Goal: Transaction & Acquisition: Purchase product/service

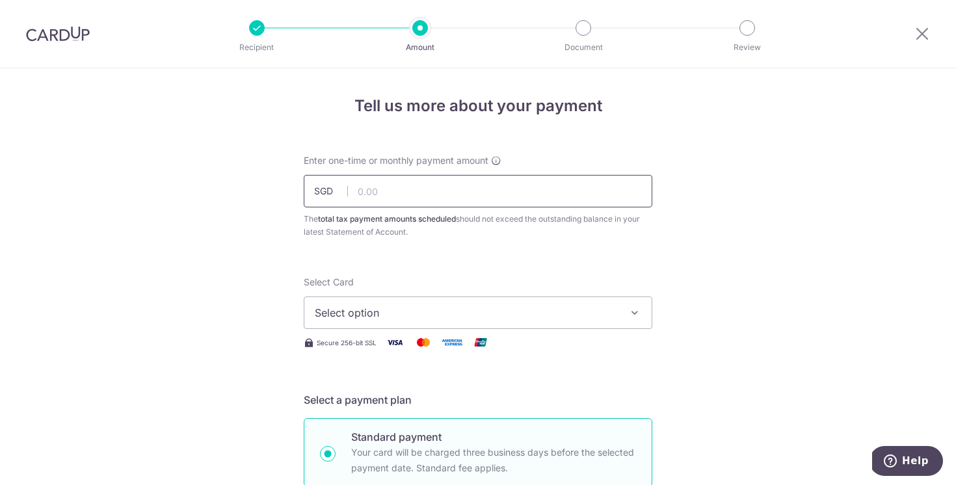
click at [420, 186] on input "text" at bounding box center [478, 191] width 349 height 33
type input "1,121.77"
click at [435, 321] on button "Select option" at bounding box center [478, 313] width 349 height 33
click at [462, 343] on span "Add credit card" at bounding box center [489, 349] width 303 height 13
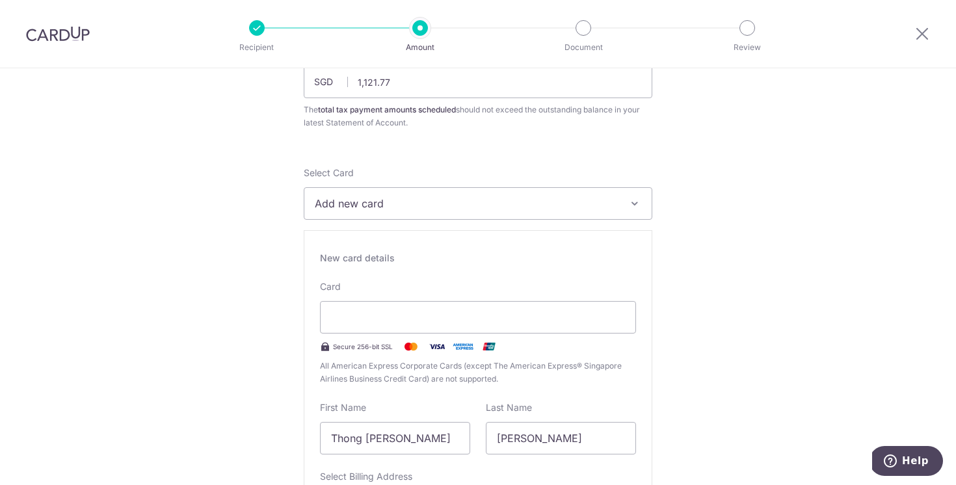
scroll to position [110, 0]
click at [416, 189] on button "Add new card" at bounding box center [478, 203] width 349 height 33
click at [404, 235] on span "Add credit card" at bounding box center [489, 239] width 303 height 13
click at [407, 211] on button "Add new card" at bounding box center [478, 203] width 349 height 33
click at [400, 299] on div "Card Secure 256-bit SSL All American Express Corporate Cards (except The Americ…" at bounding box center [478, 332] width 316 height 105
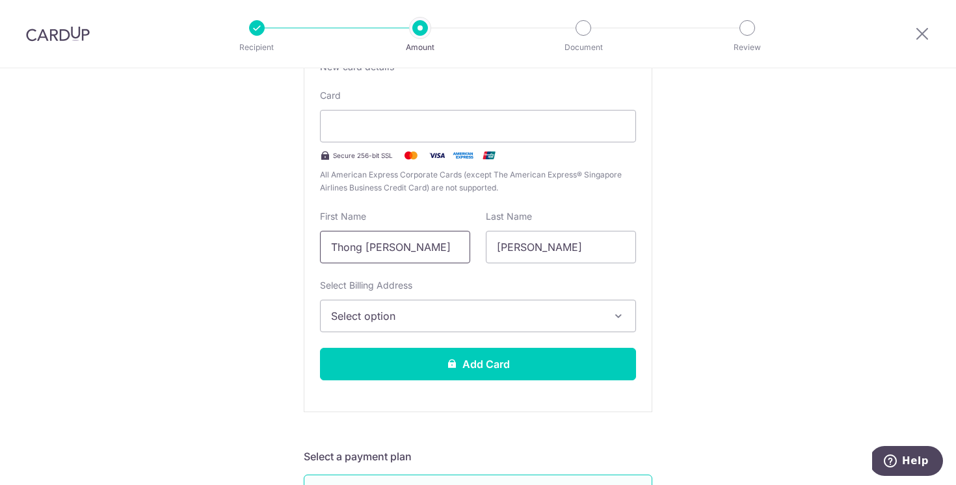
scroll to position [301, 0]
click at [477, 321] on span "Select option" at bounding box center [466, 316] width 271 height 16
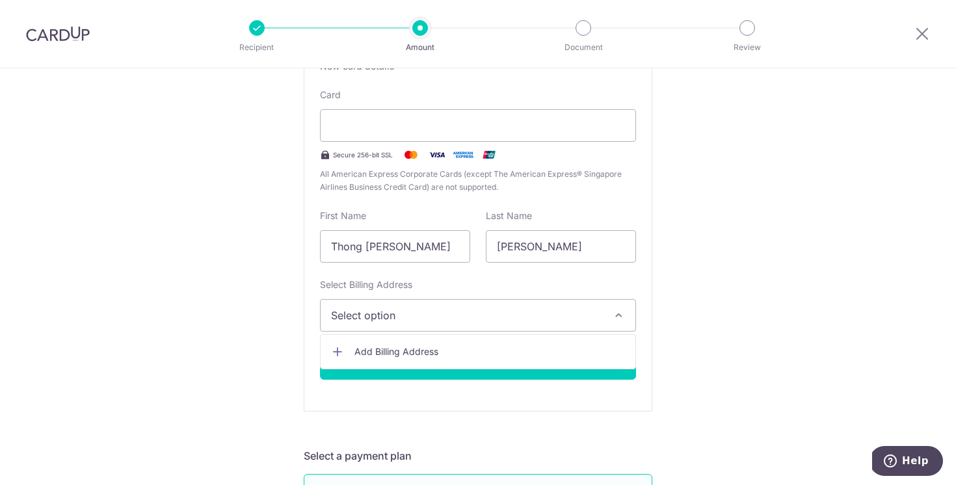
click at [474, 341] on link "Add Billing Address" at bounding box center [478, 351] width 315 height 23
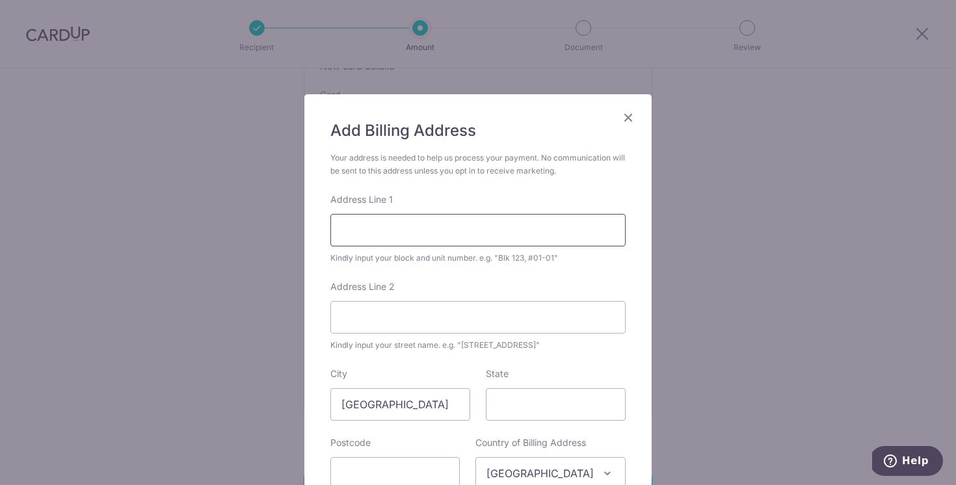
click at [472, 243] on input "Address Line 1" at bounding box center [477, 230] width 295 height 33
type input "[STREET_ADDRESS]"
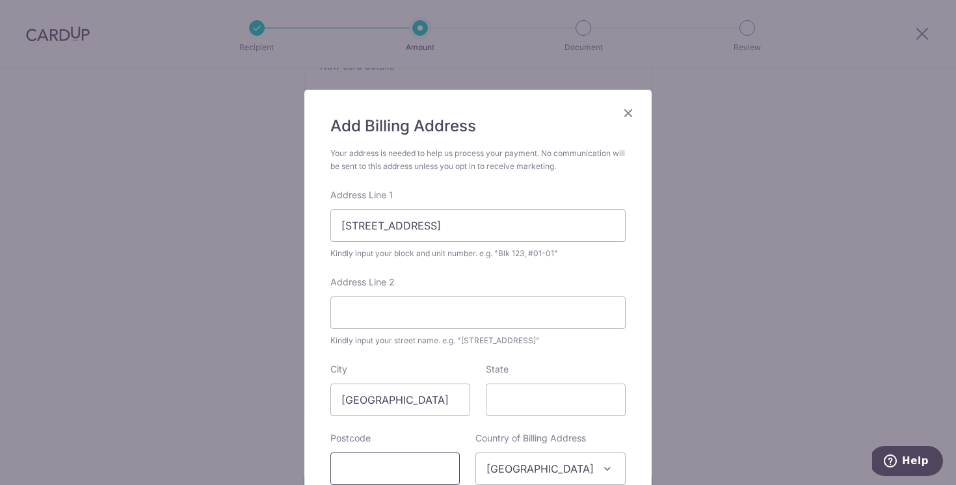
click at [402, 469] on input "text" at bounding box center [394, 469] width 129 height 33
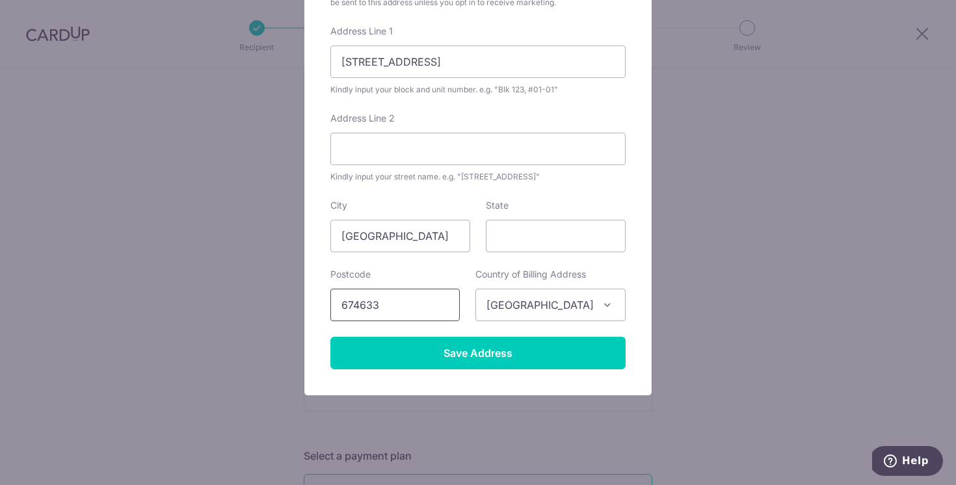
scroll to position [173, 0]
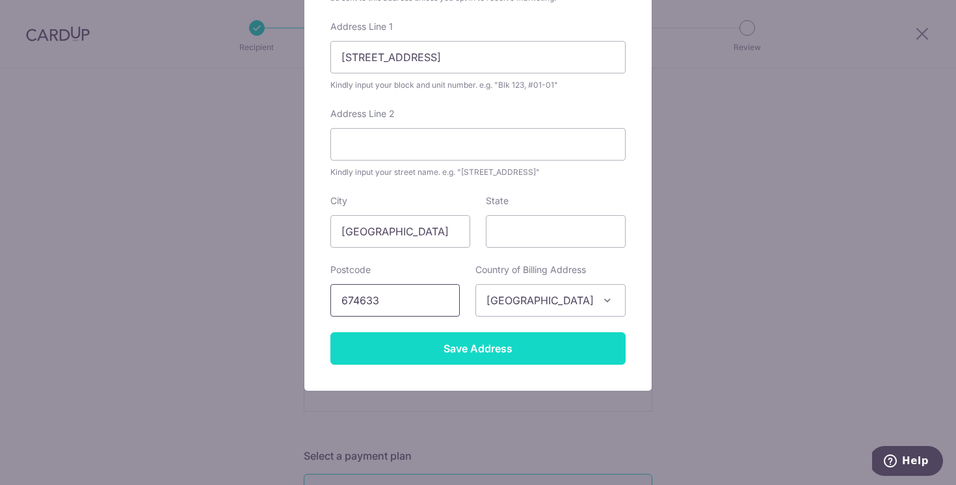
type input "674633"
click at [544, 347] on input "Save Address" at bounding box center [477, 348] width 295 height 33
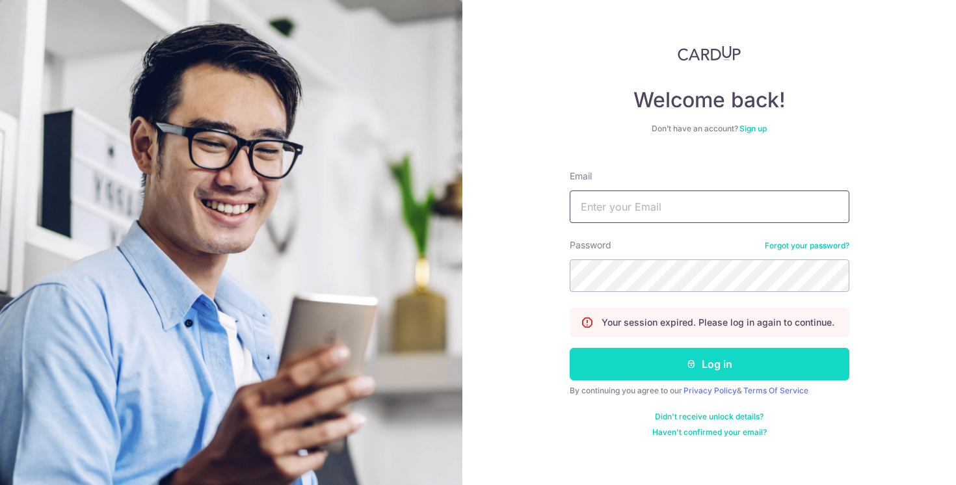
type input "valerie.thong@gmail.com"
click at [691, 359] on icon "submit" at bounding box center [691, 364] width 10 height 10
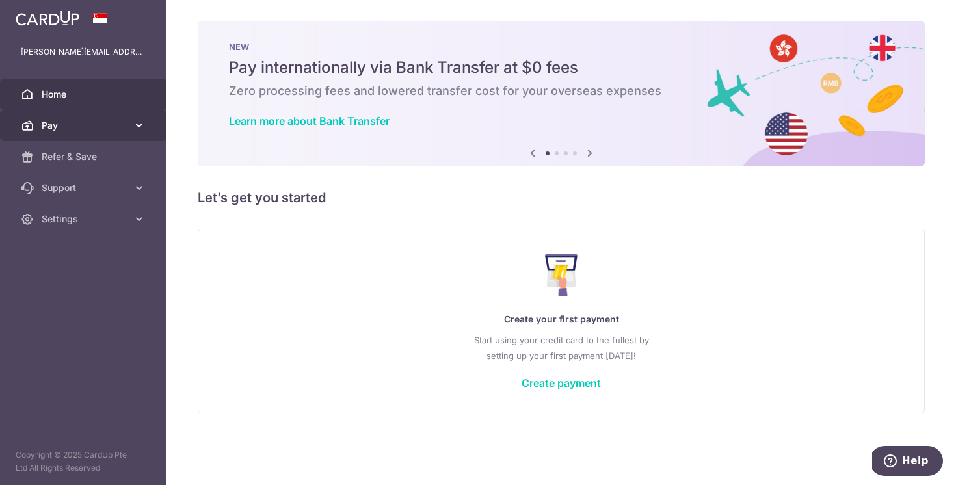
click at [116, 134] on link "Pay" at bounding box center [83, 125] width 167 height 31
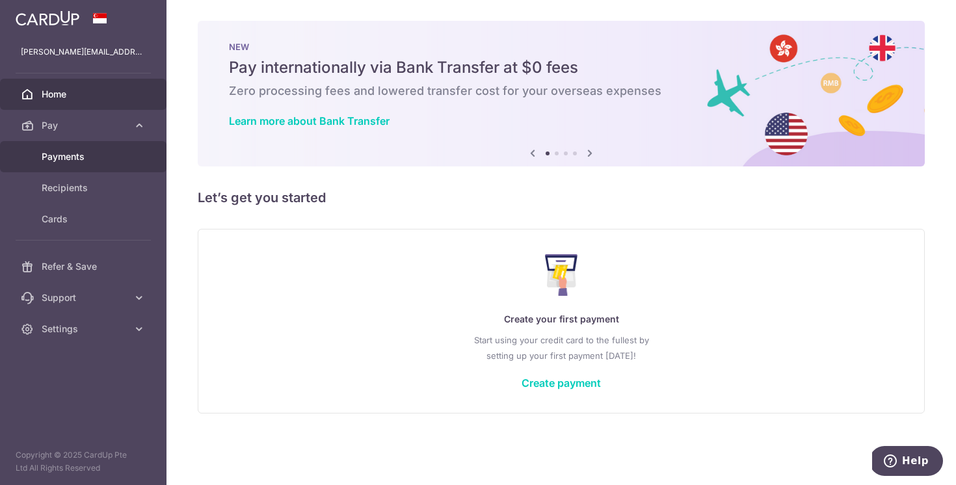
click at [98, 164] on link "Payments" at bounding box center [83, 156] width 167 height 31
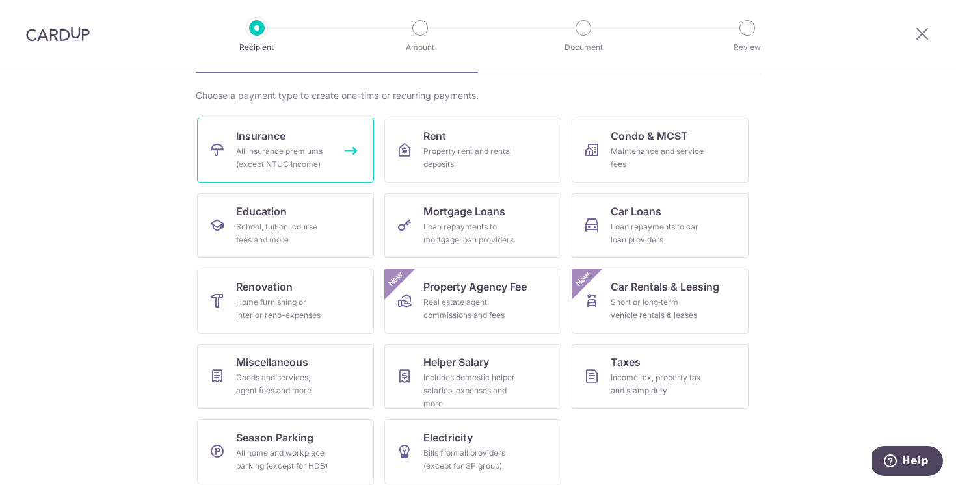
scroll to position [88, 0]
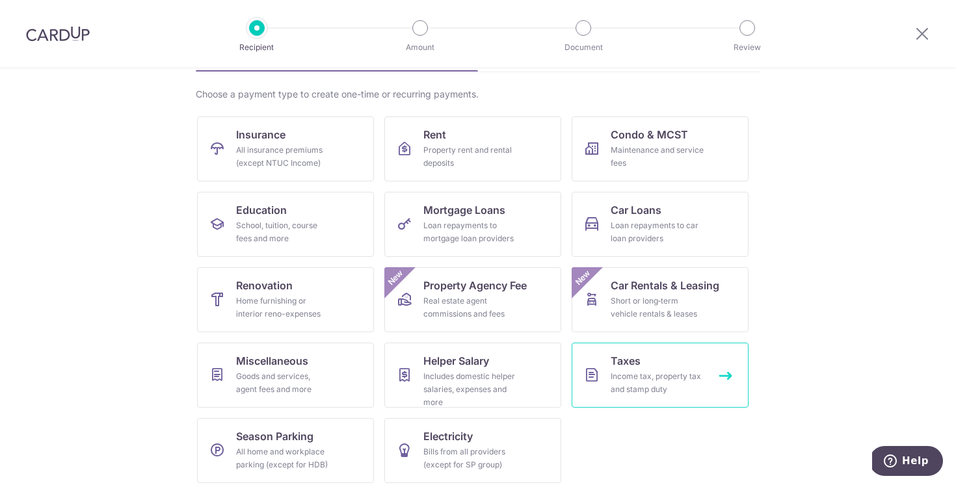
click at [616, 371] on div "Income tax, property tax and stamp duty" at bounding box center [658, 383] width 94 height 26
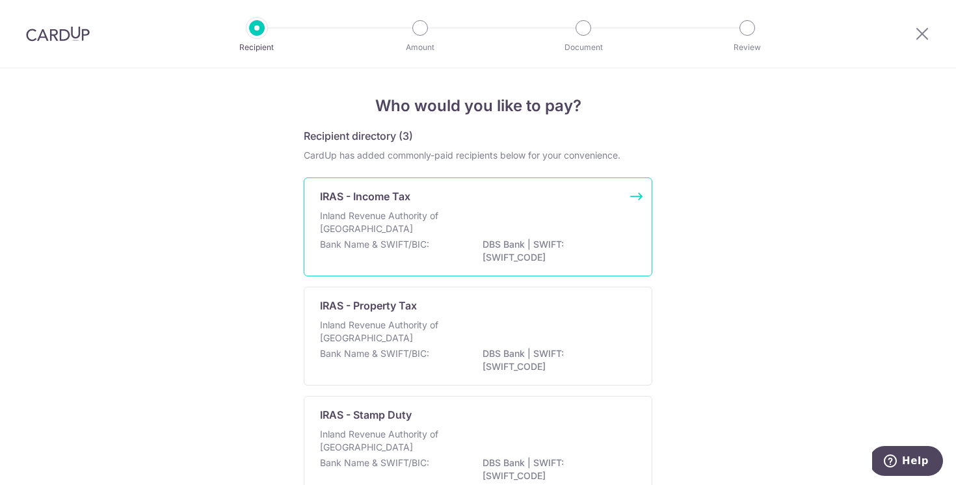
scroll to position [81, 0]
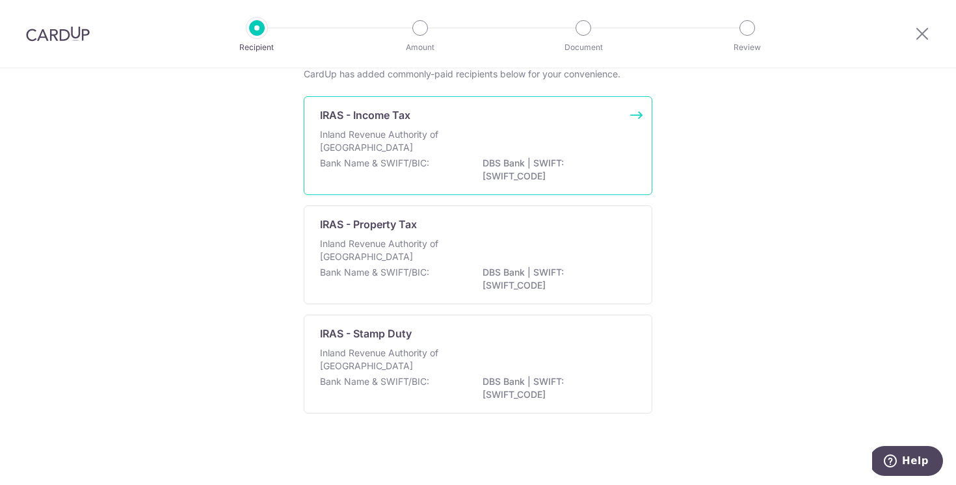
click at [520, 156] on div "Inland Revenue Authority of [GEOGRAPHIC_DATA]" at bounding box center [478, 142] width 316 height 29
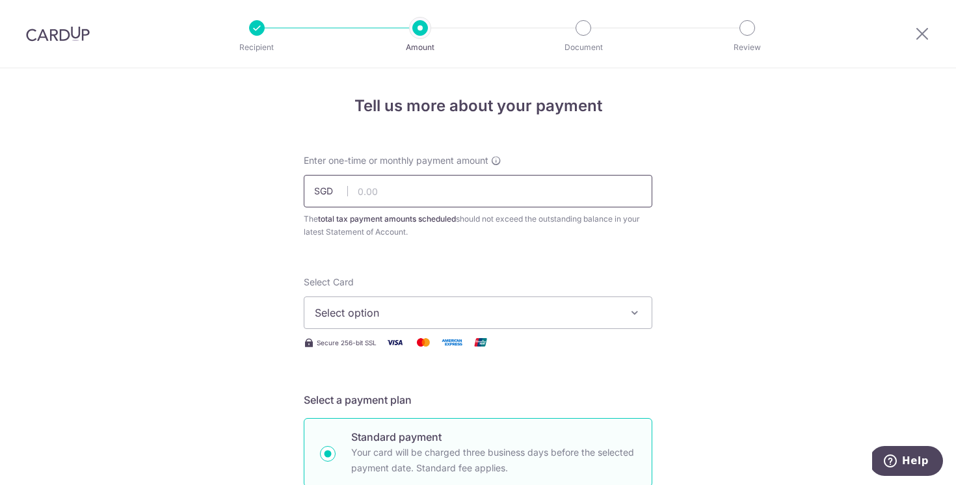
click at [476, 193] on input "text" at bounding box center [478, 191] width 349 height 33
type input "1,121.77"
click at [414, 304] on button "Select option" at bounding box center [478, 313] width 349 height 33
click at [397, 343] on span "Add credit card" at bounding box center [489, 349] width 303 height 13
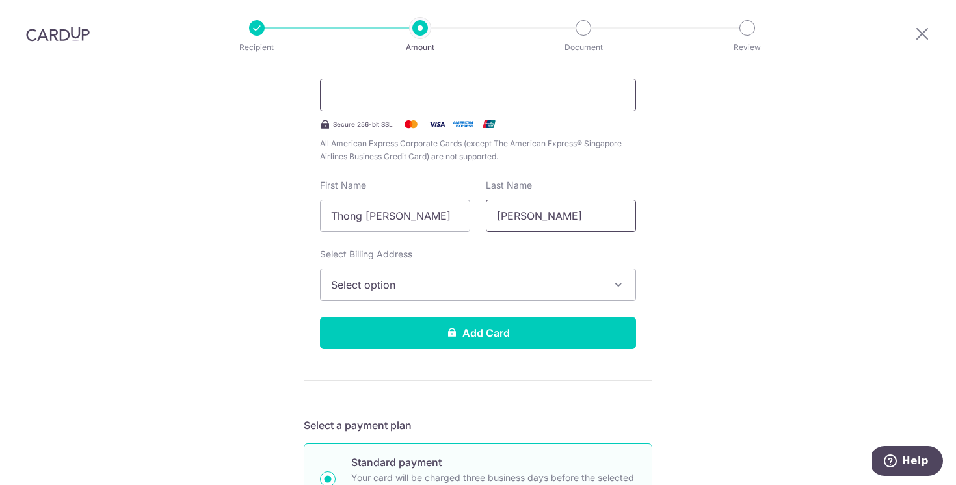
scroll to position [327, 0]
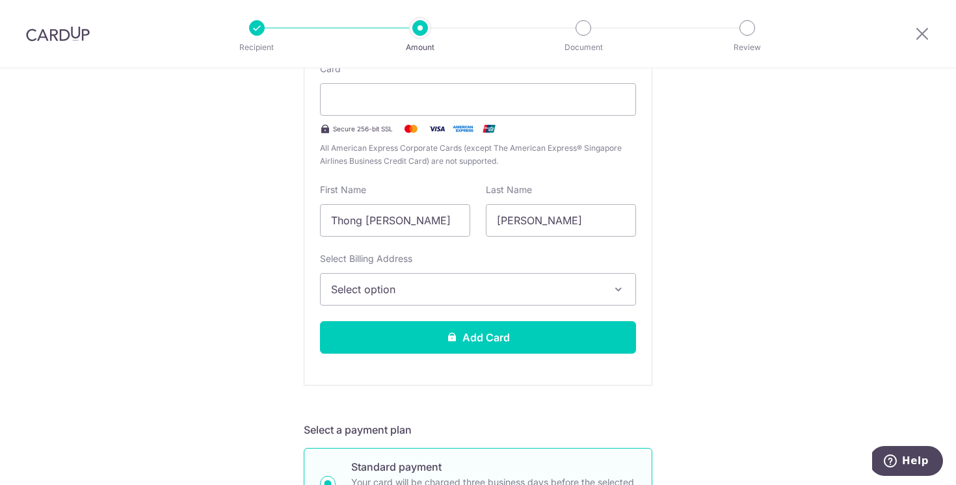
click at [466, 284] on span "Select option" at bounding box center [466, 290] width 271 height 16
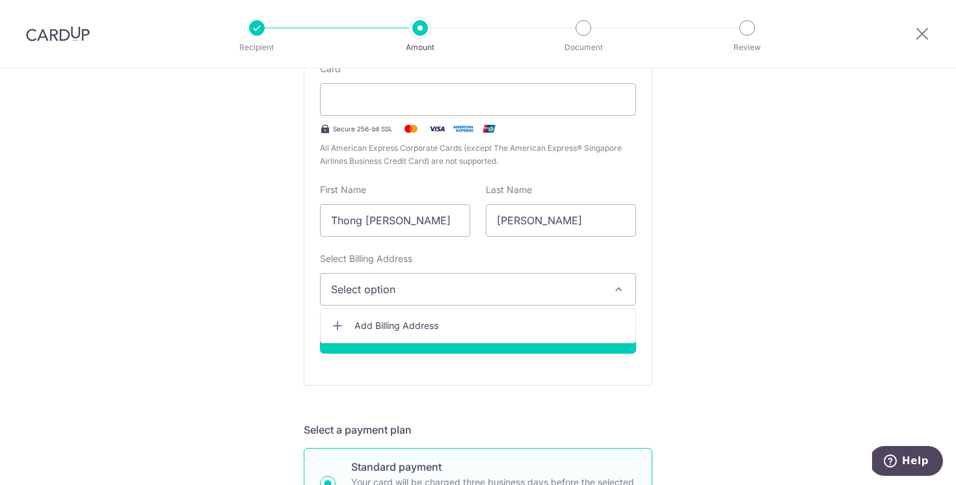
click at [457, 315] on link "Add Billing Address" at bounding box center [478, 325] width 315 height 23
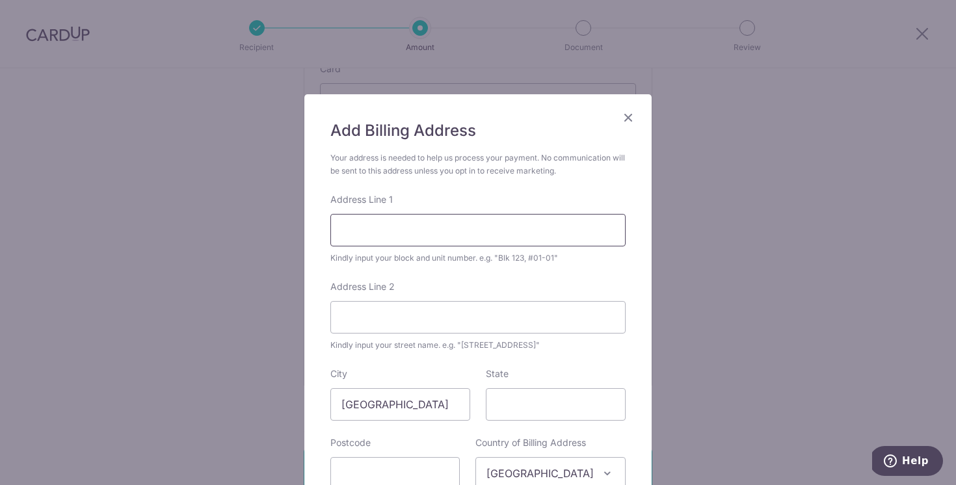
click at [460, 230] on input "Address Line 1" at bounding box center [477, 230] width 295 height 33
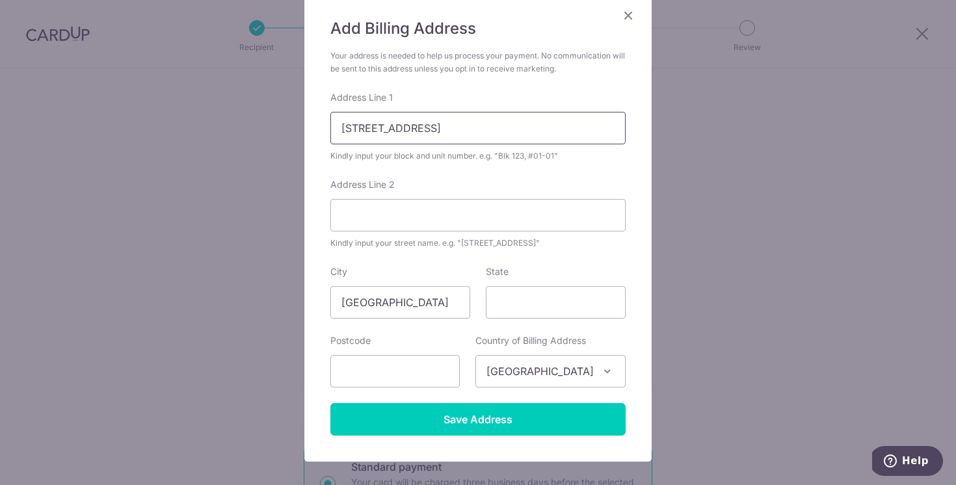
scroll to position [139, 0]
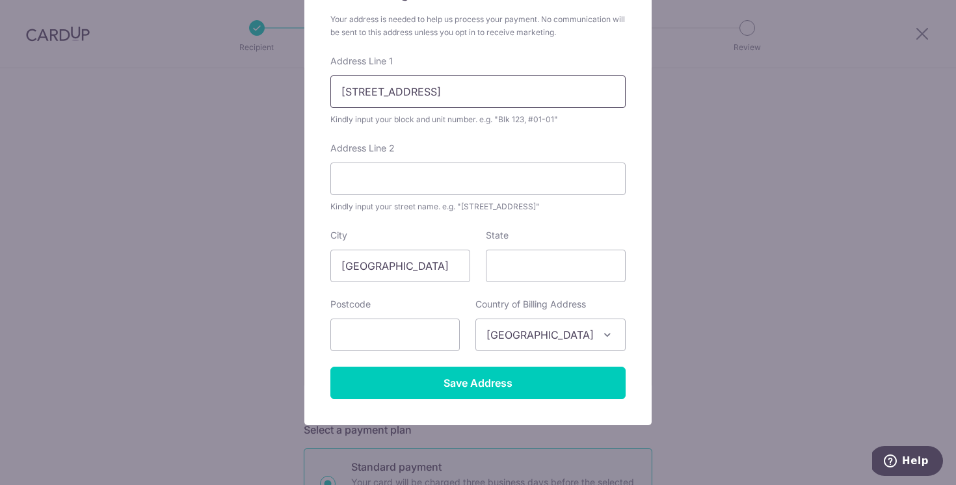
drag, startPoint x: 428, startPoint y: 92, endPoint x: 376, endPoint y: 91, distance: 52.0
click at [376, 91] on input "[STREET_ADDRESS]" at bounding box center [477, 91] width 295 height 33
type input "633D #22-133"
click at [367, 172] on input "Address Line 2" at bounding box center [477, 179] width 295 height 33
type input "[GEOGRAPHIC_DATA]"
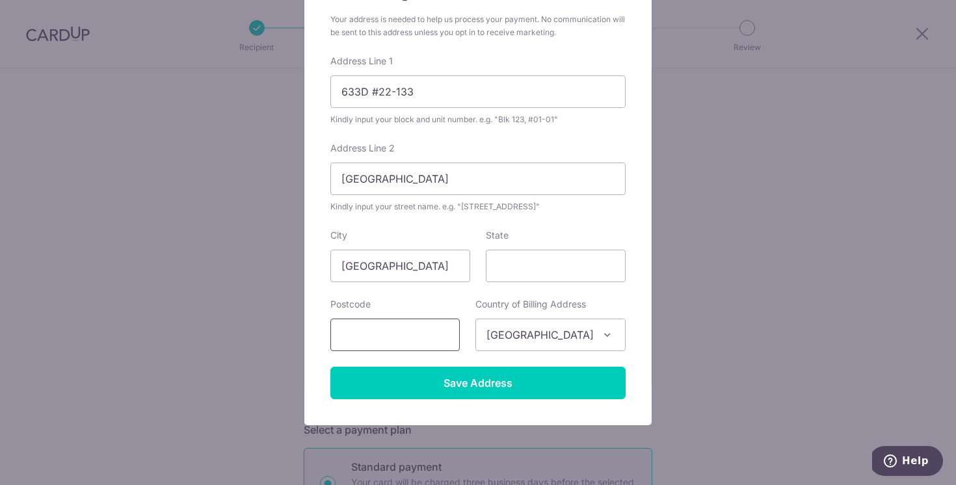
click at [403, 330] on input "text" at bounding box center [394, 335] width 129 height 33
type input "5"
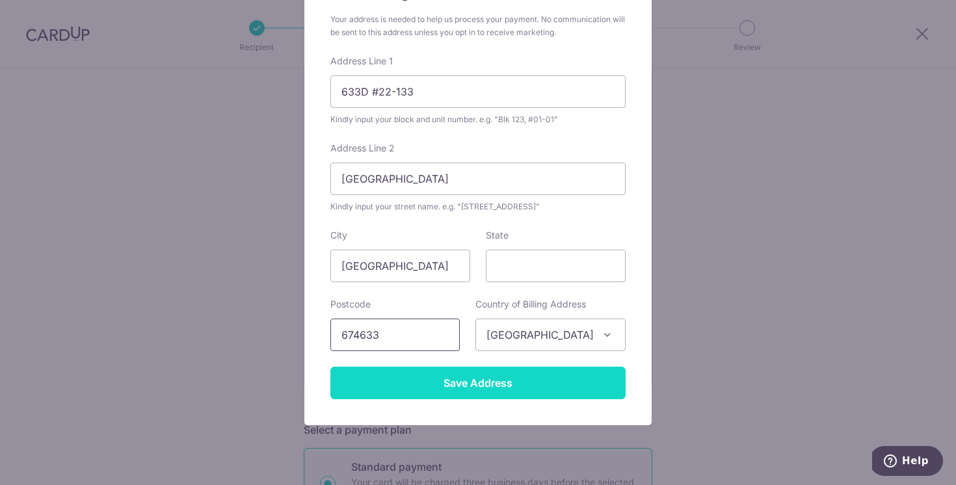
type input "674633"
click at [353, 388] on input "Save Address" at bounding box center [477, 383] width 295 height 33
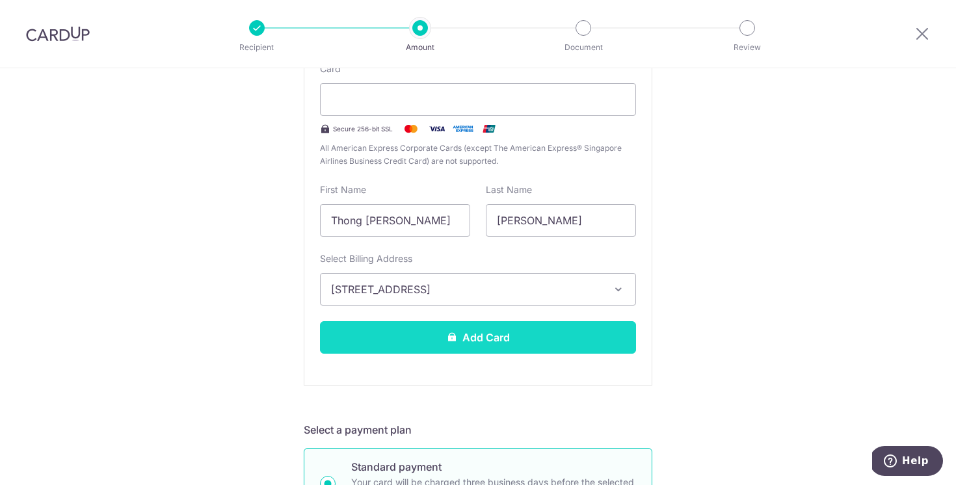
click at [502, 342] on button "Add Card" at bounding box center [478, 337] width 316 height 33
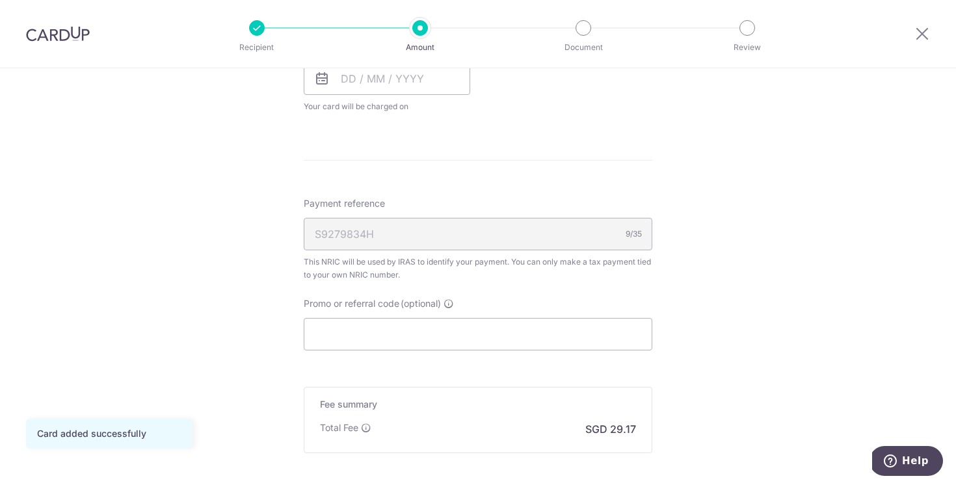
scroll to position [640, 0]
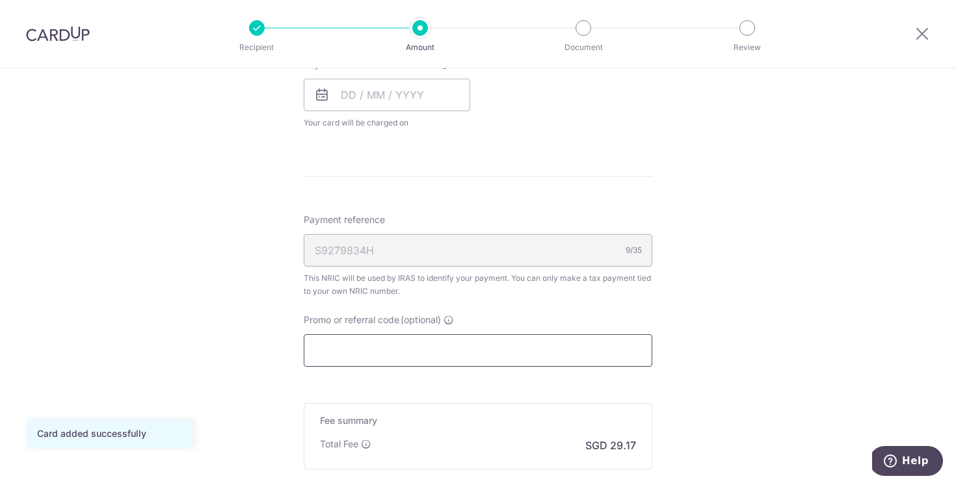
click at [487, 347] on input "Promo or referral code (optional)" at bounding box center [478, 350] width 349 height 33
paste input "VTAX25R"
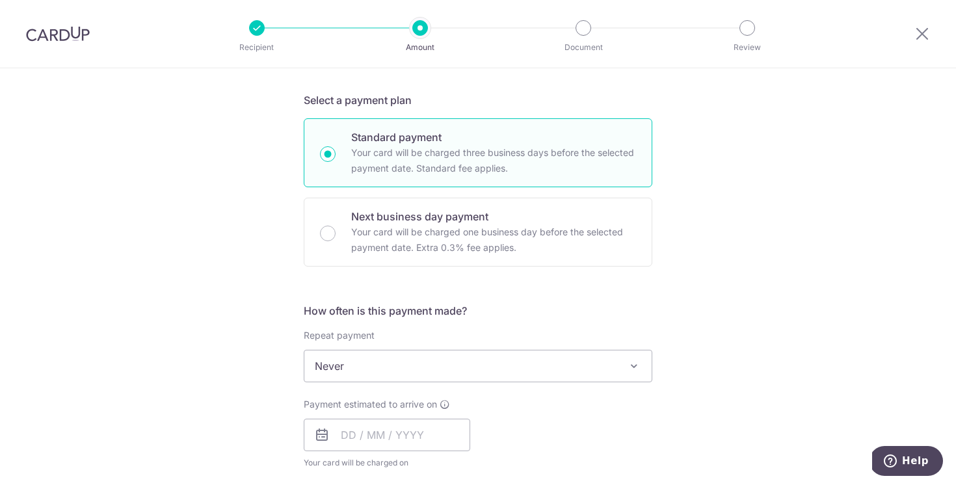
scroll to position [299, 0]
type input "VTAX25R"
click at [431, 366] on span "Never" at bounding box center [477, 367] width 347 height 31
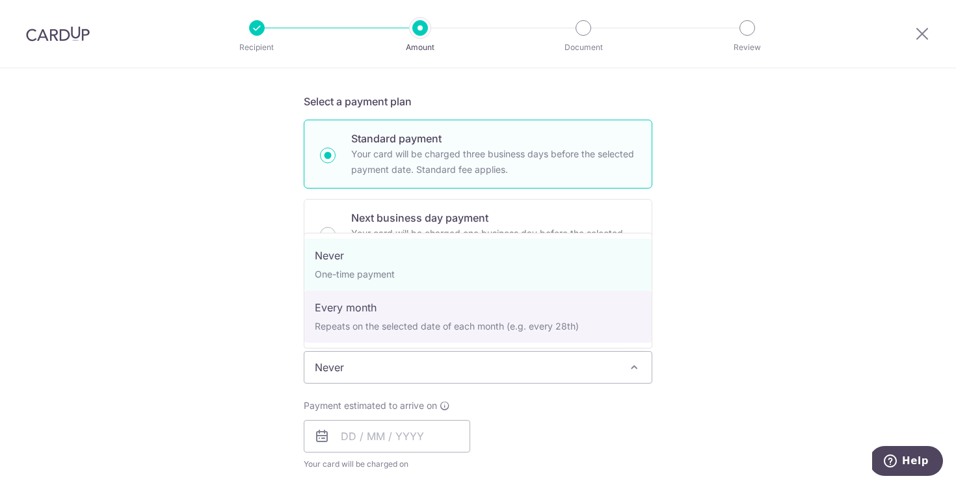
select select "3"
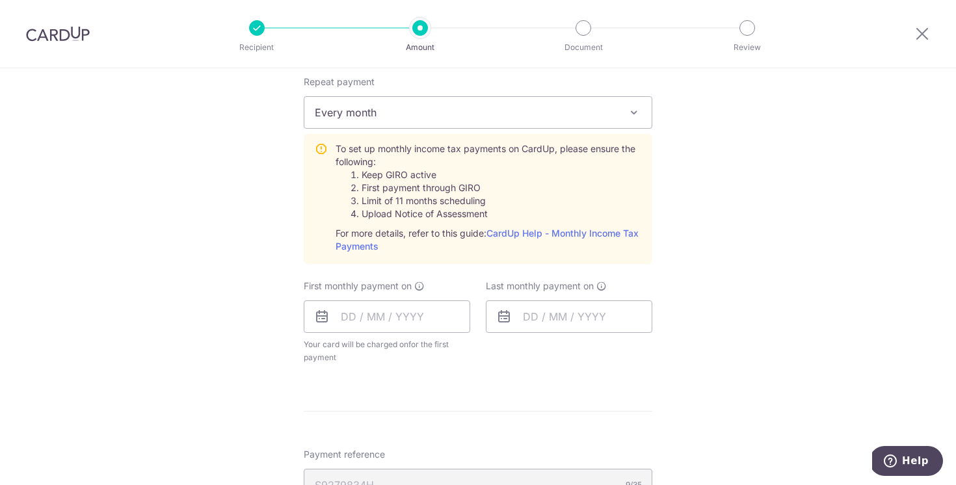
scroll to position [553, 0]
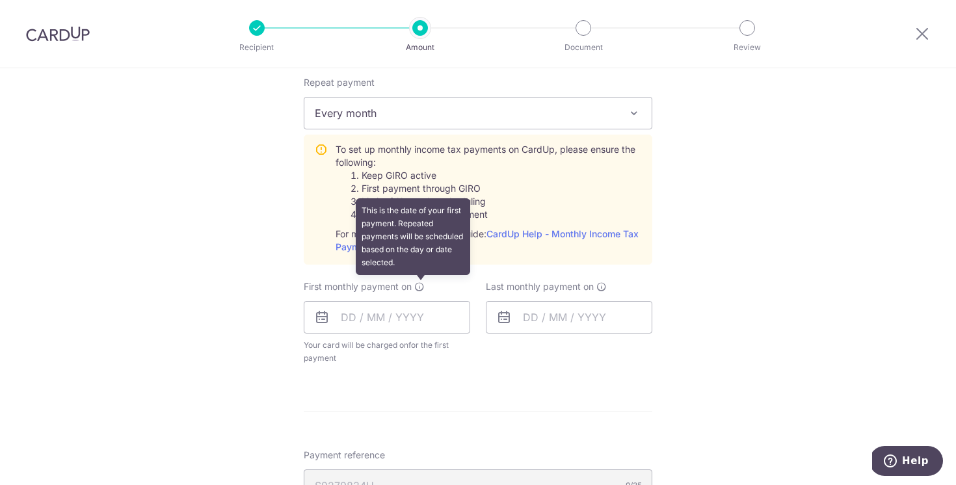
click at [422, 290] on icon at bounding box center [419, 287] width 10 height 10
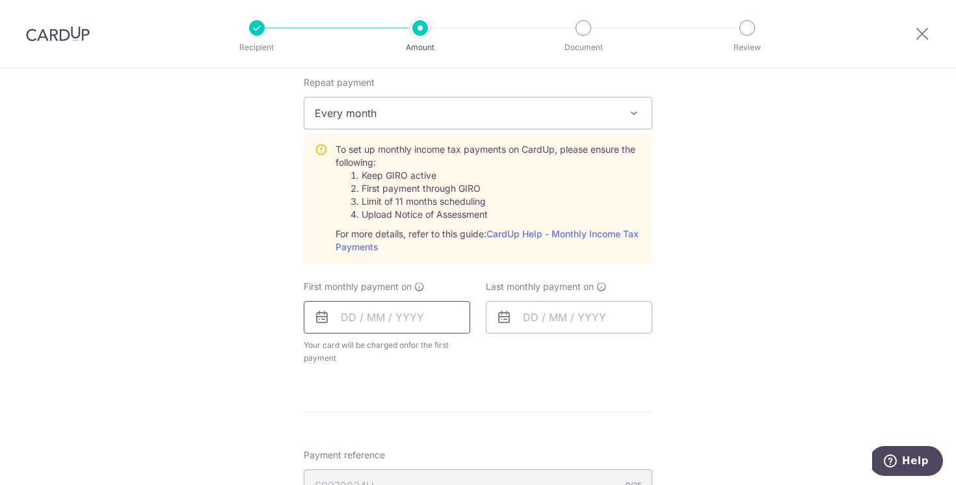
click at [396, 310] on input "text" at bounding box center [387, 317] width 167 height 33
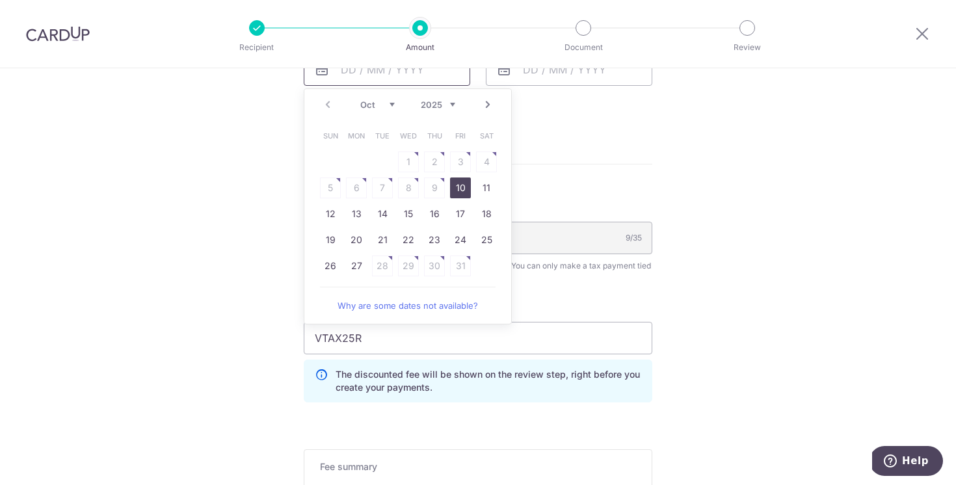
scroll to position [803, 0]
